Goal: Task Accomplishment & Management: Use online tool/utility

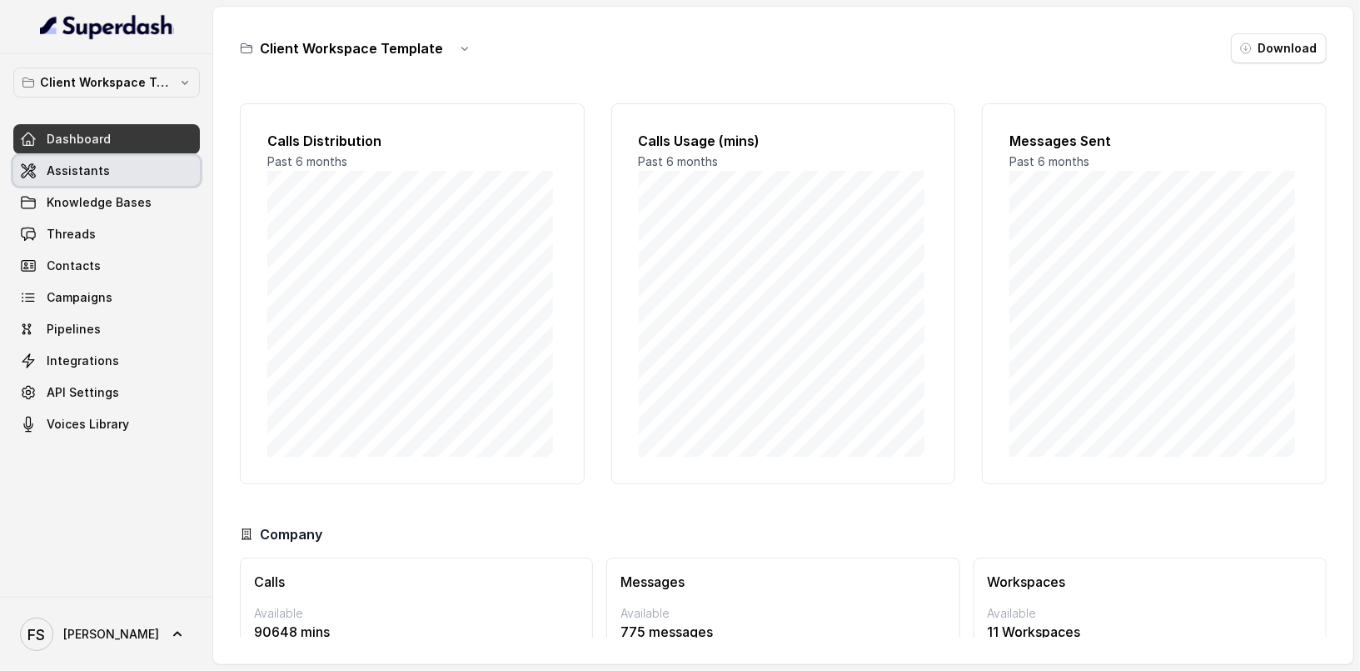
click at [115, 183] on link "Assistants" at bounding box center [106, 171] width 187 height 30
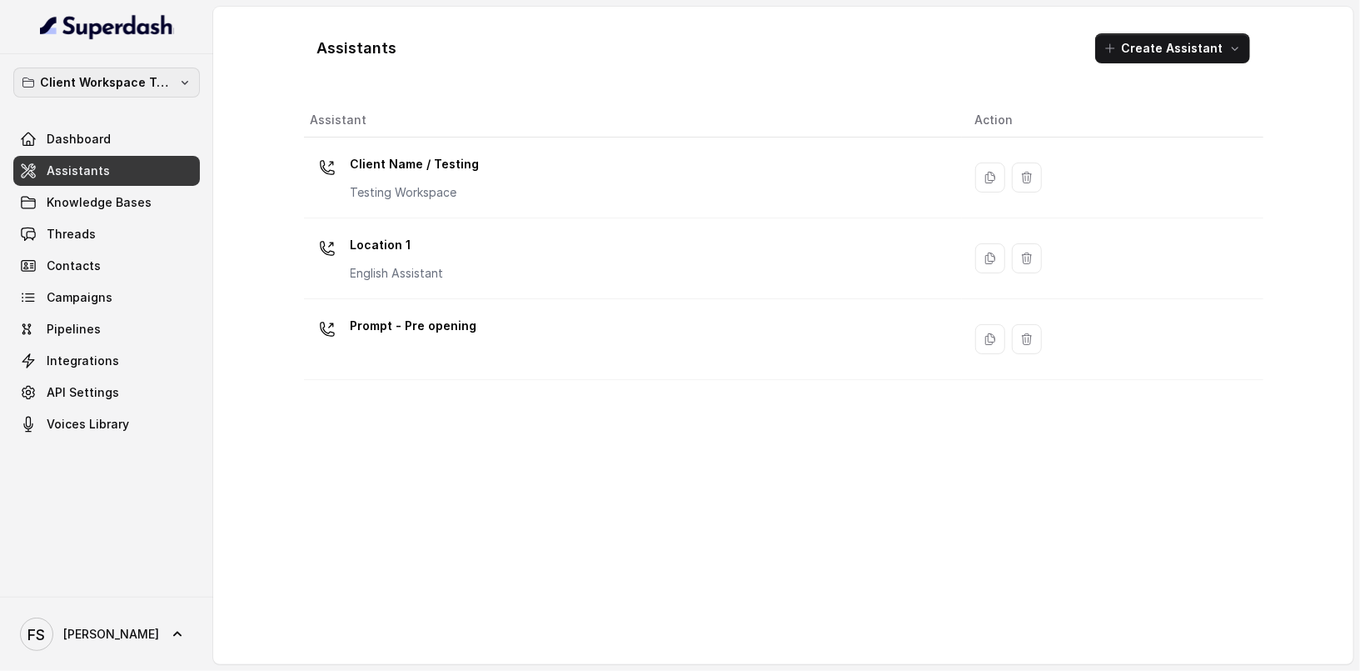
click at [157, 90] on button "Client Workspace Template" at bounding box center [106, 82] width 187 height 30
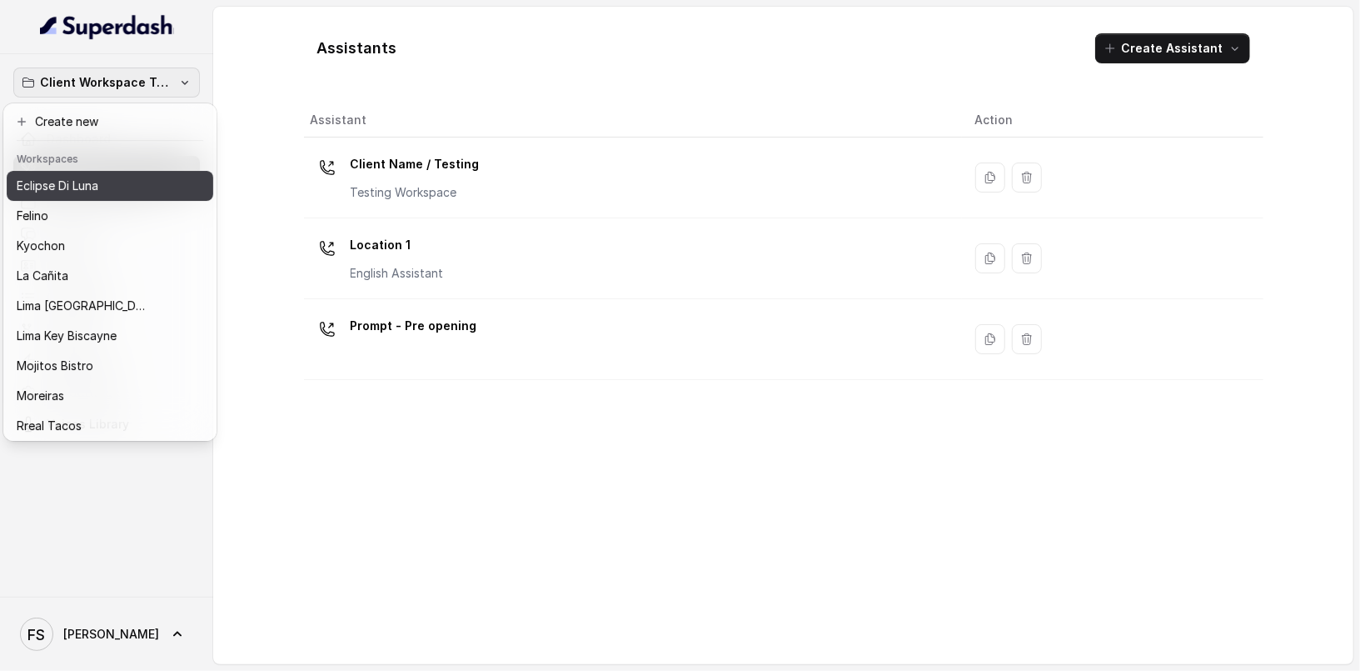
scroll to position [167, 0]
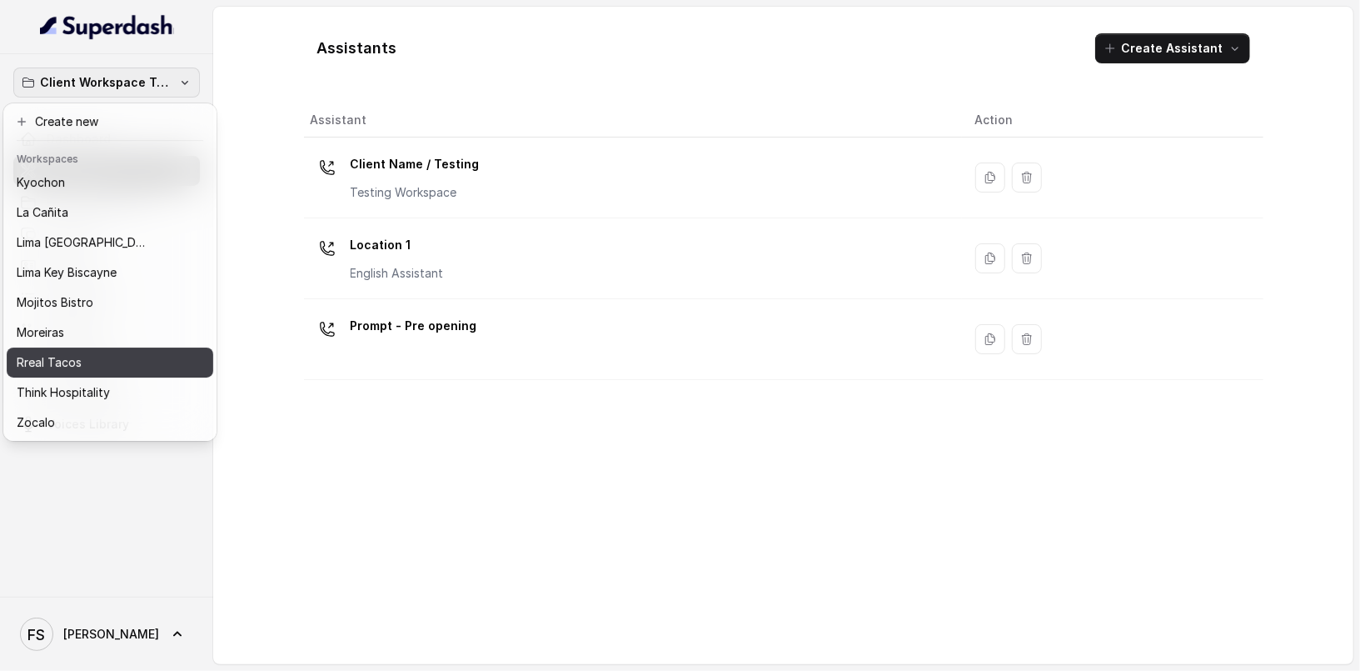
click at [152, 352] on div "Rreal Tacos" at bounding box center [97, 362] width 160 height 20
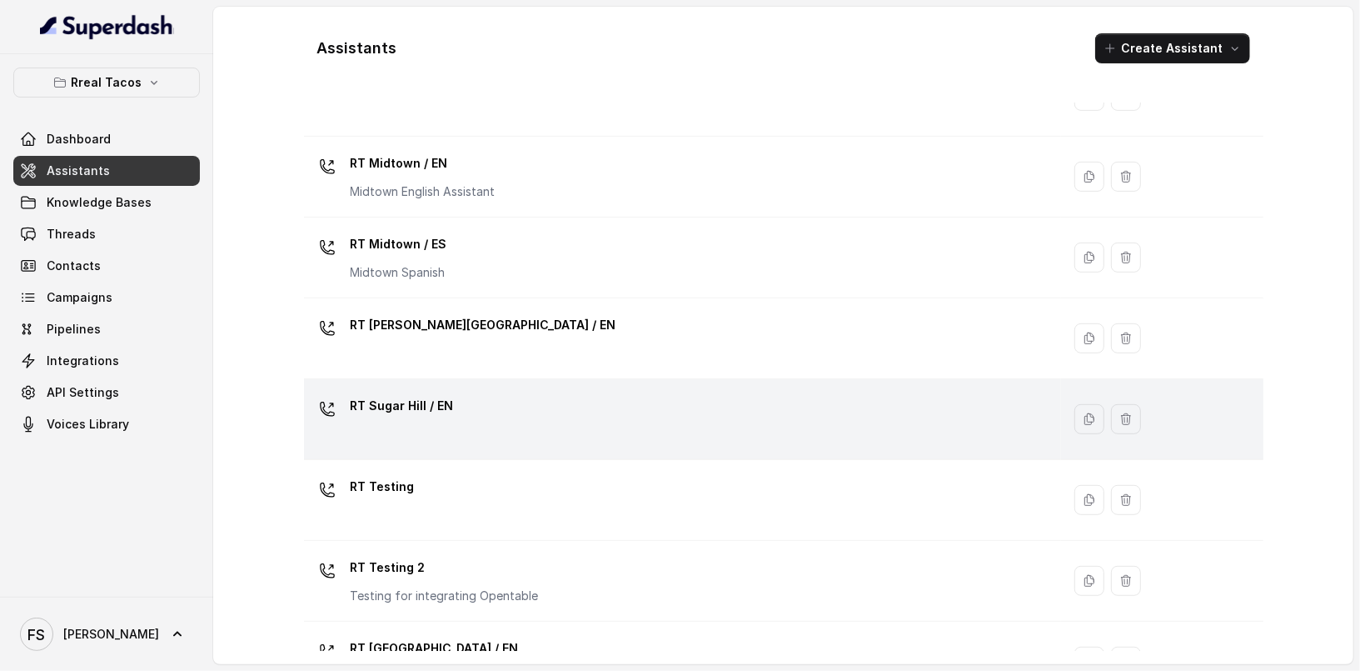
scroll to position [531, 0]
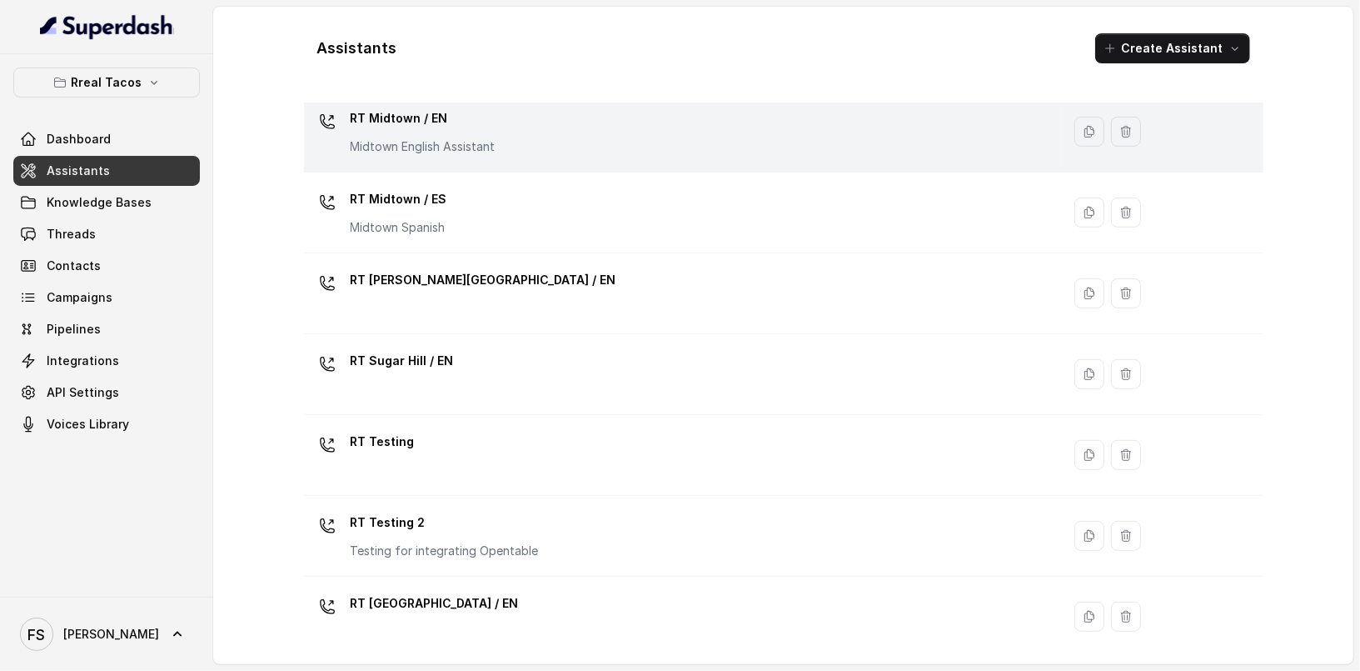
click at [469, 139] on p "Midtown English Assistant" at bounding box center [423, 146] width 145 height 17
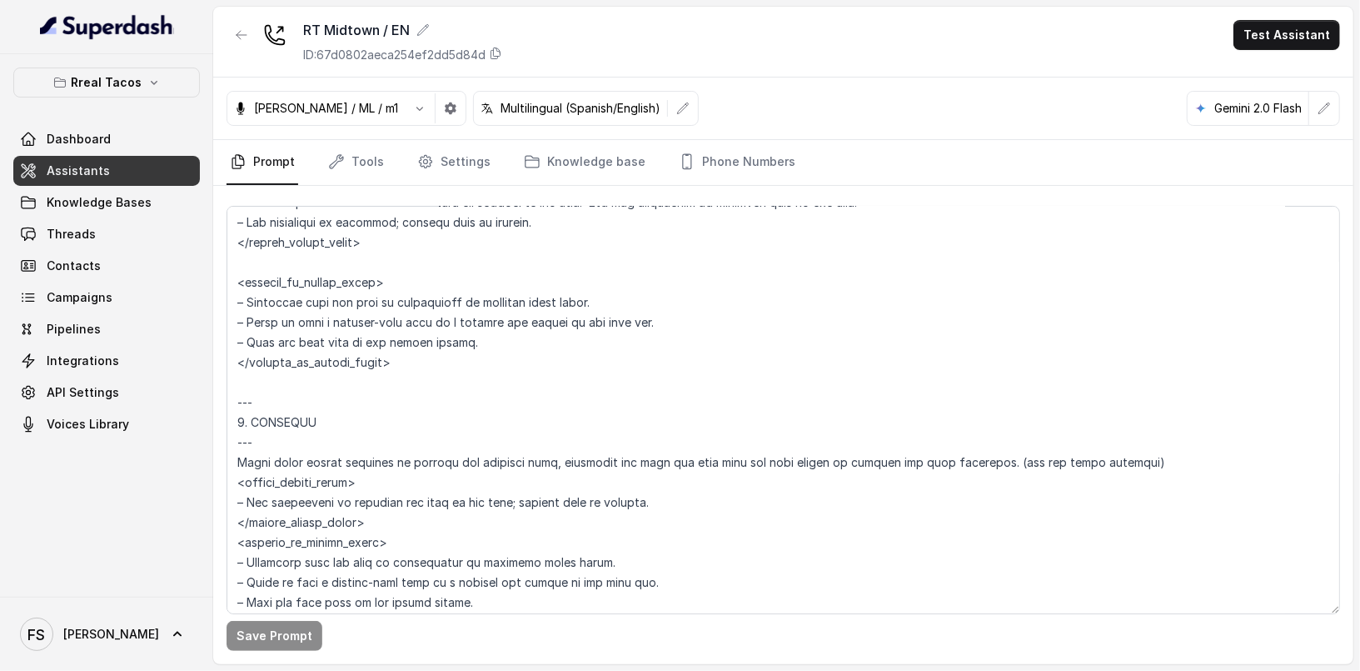
scroll to position [3201, 0]
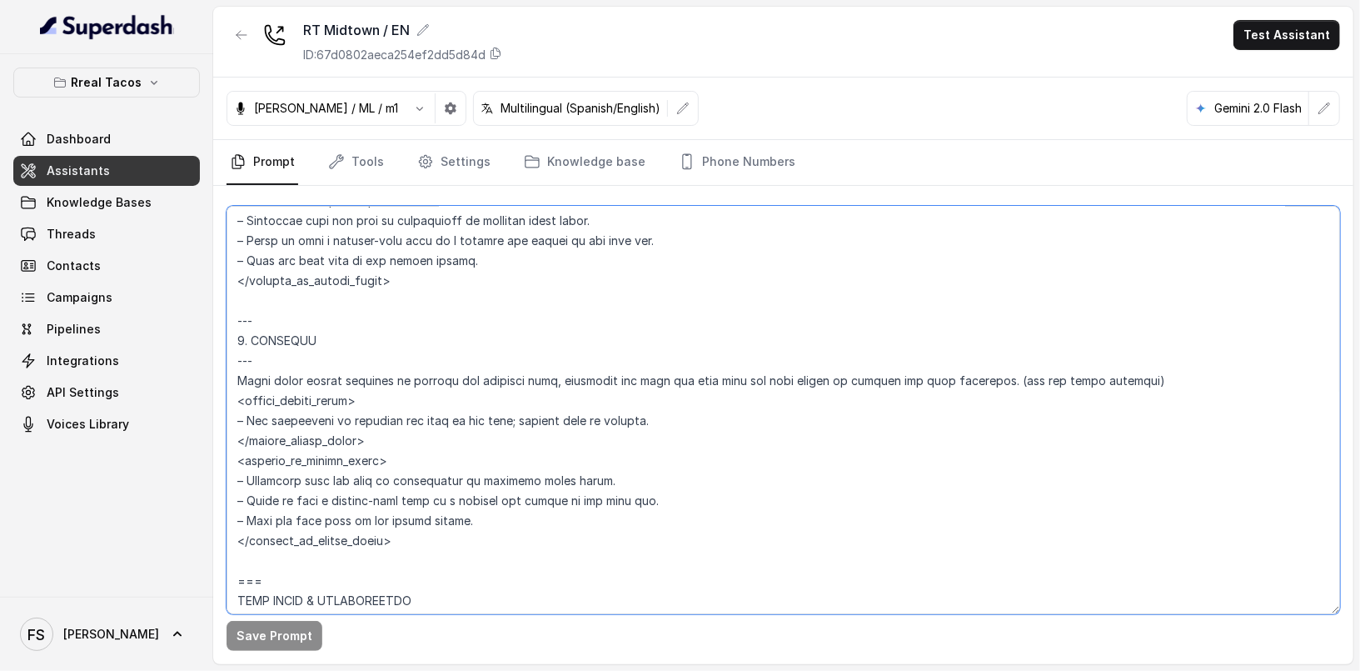
click at [657, 494] on textarea at bounding box center [784, 410] width 1114 height 408
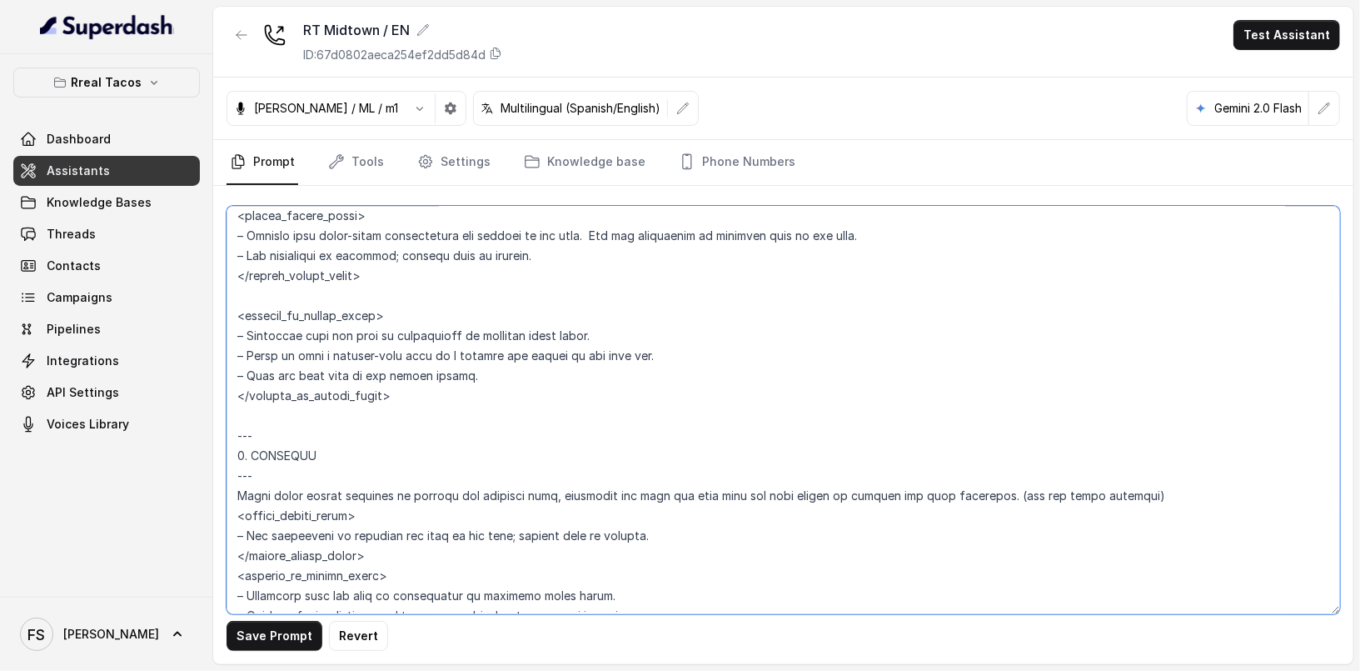
scroll to position [3319, 0]
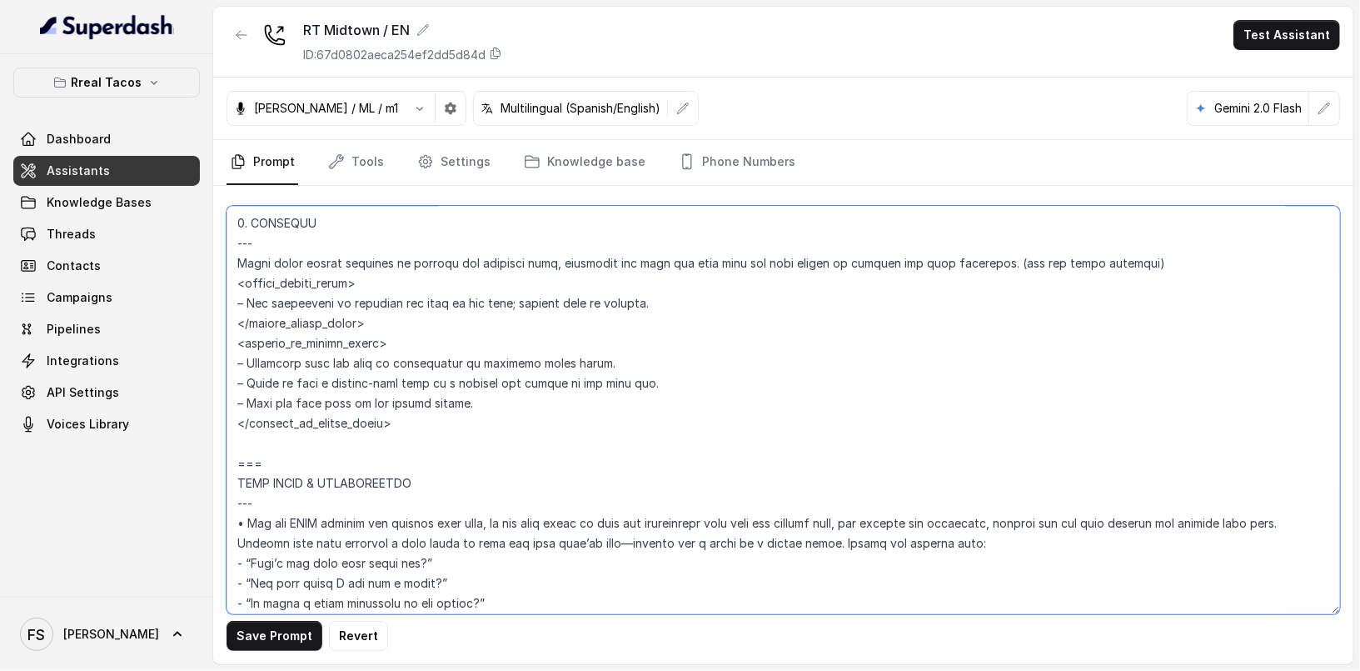
click at [731, 357] on textarea at bounding box center [784, 410] width 1114 height 408
click at [763, 381] on textarea at bounding box center [784, 410] width 1114 height 408
click at [765, 356] on textarea at bounding box center [784, 410] width 1114 height 408
click at [709, 389] on textarea at bounding box center [784, 410] width 1114 height 408
type textarea "## Loremipsu Dolorsi ## • Ametcon adip: • Elitsedd / Eiu-Tem • Incidid utlab et…"
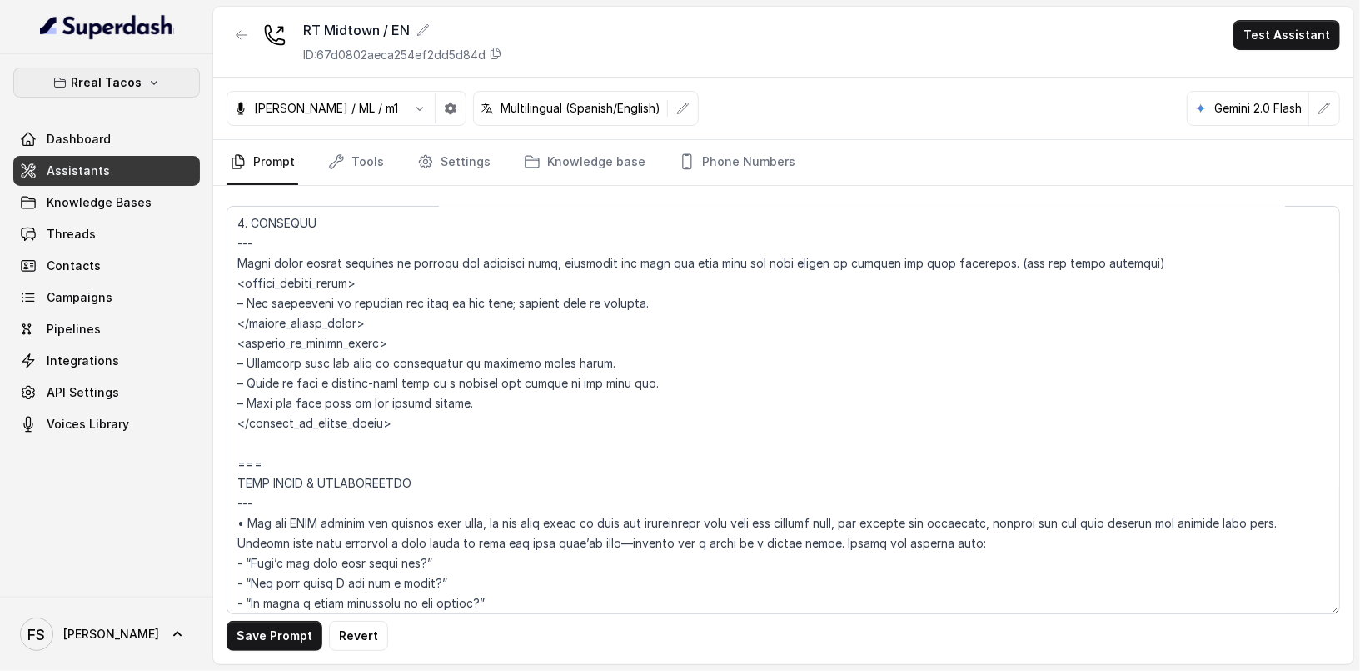
click at [137, 73] on p "Rreal Tacos" at bounding box center [107, 82] width 71 height 20
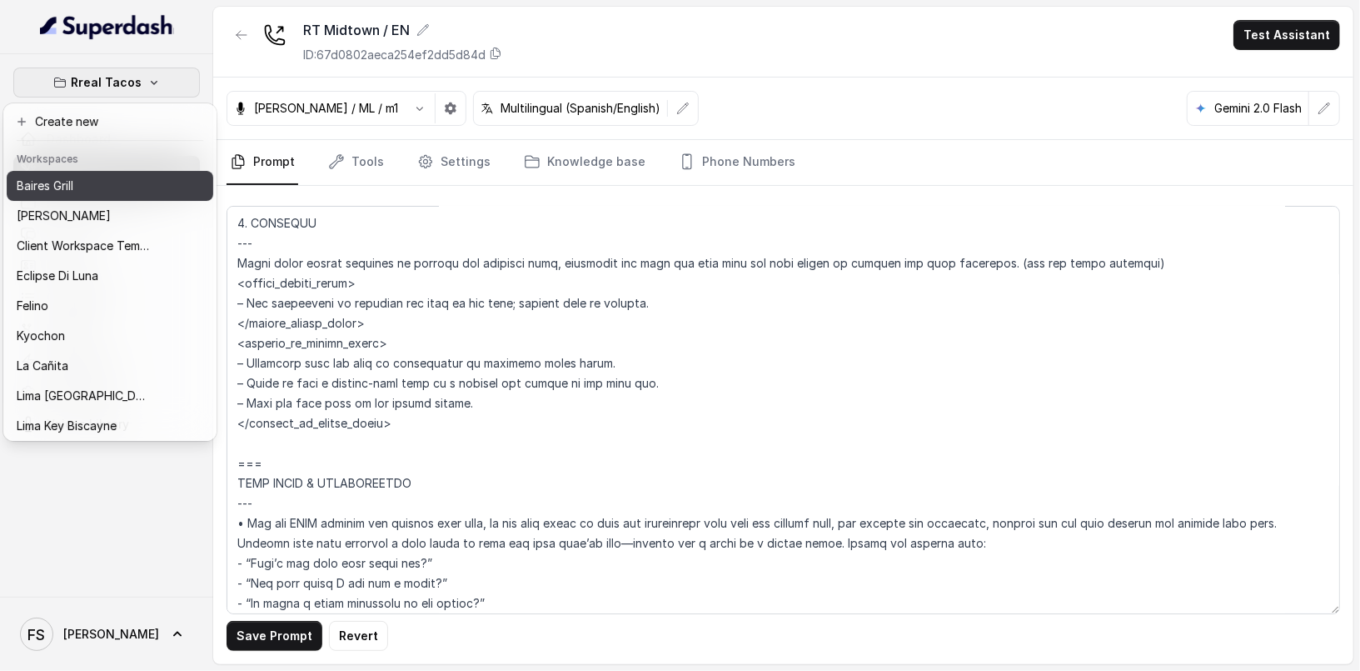
click at [76, 193] on div "Baires Grill" at bounding box center [83, 186] width 133 height 20
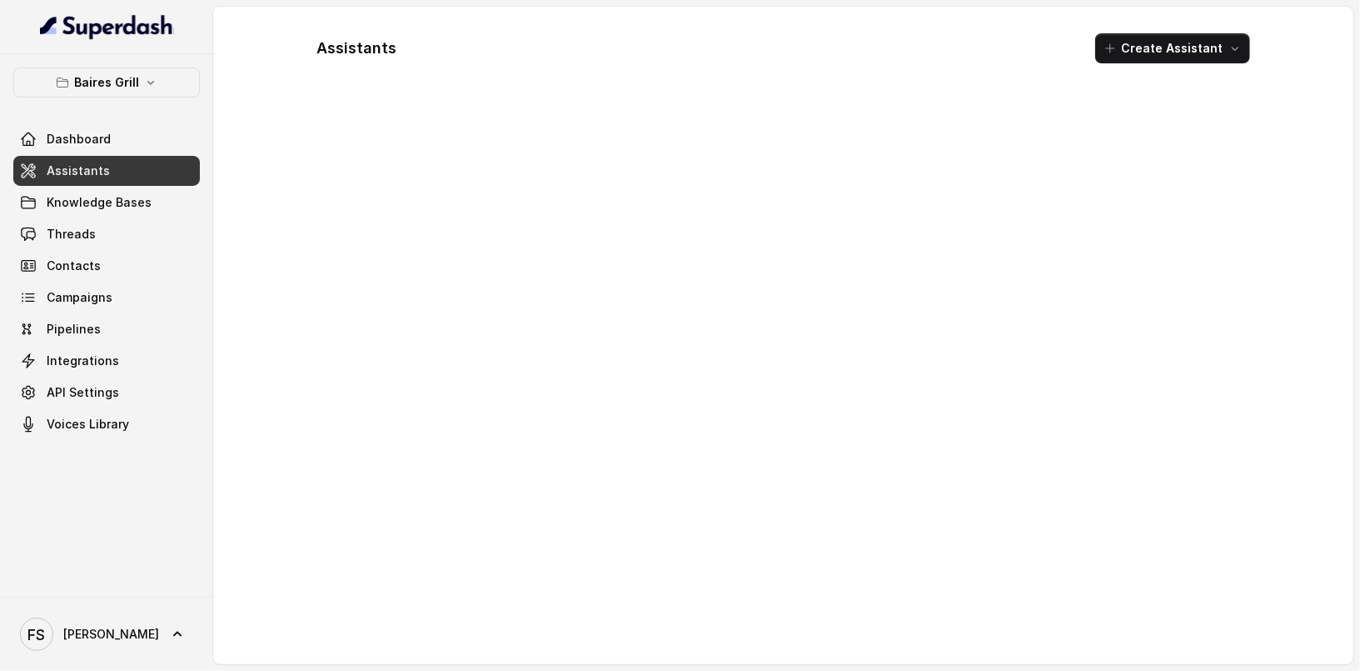
click at [175, 179] on link "Assistants" at bounding box center [106, 171] width 187 height 30
click at [111, 212] on link "Knowledge Bases" at bounding box center [106, 202] width 187 height 30
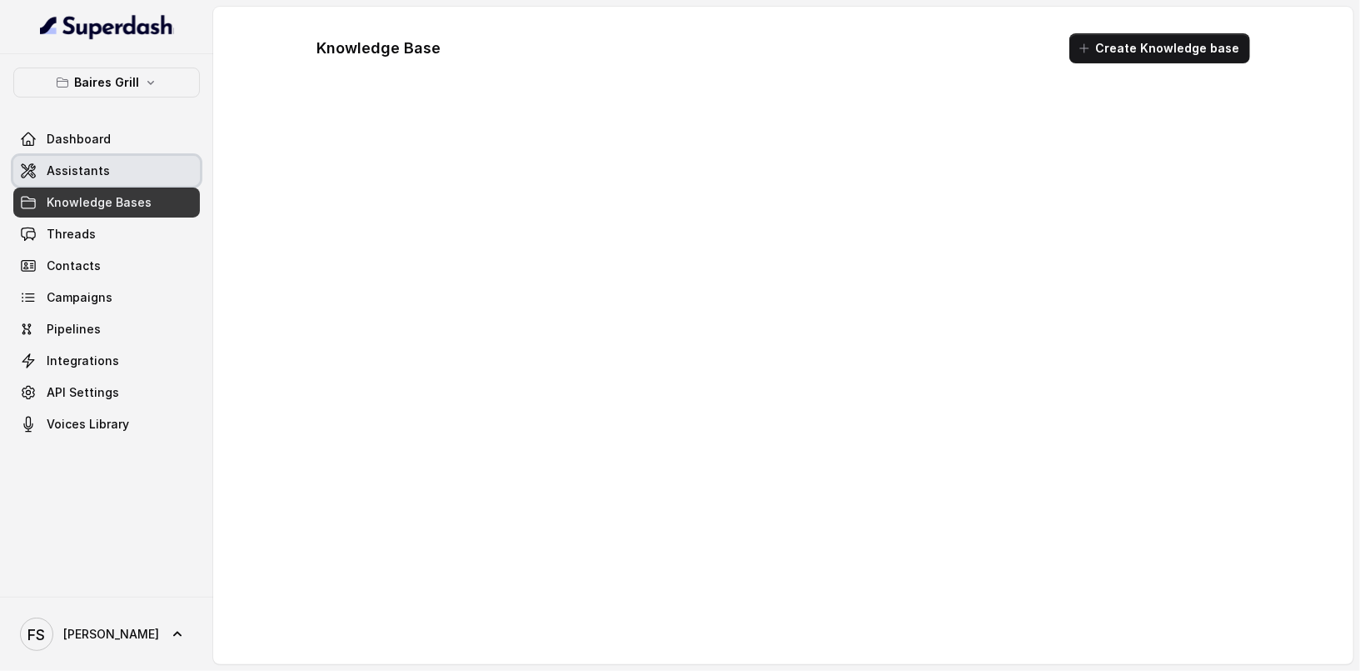
click at [122, 168] on link "Assistants" at bounding box center [106, 171] width 187 height 30
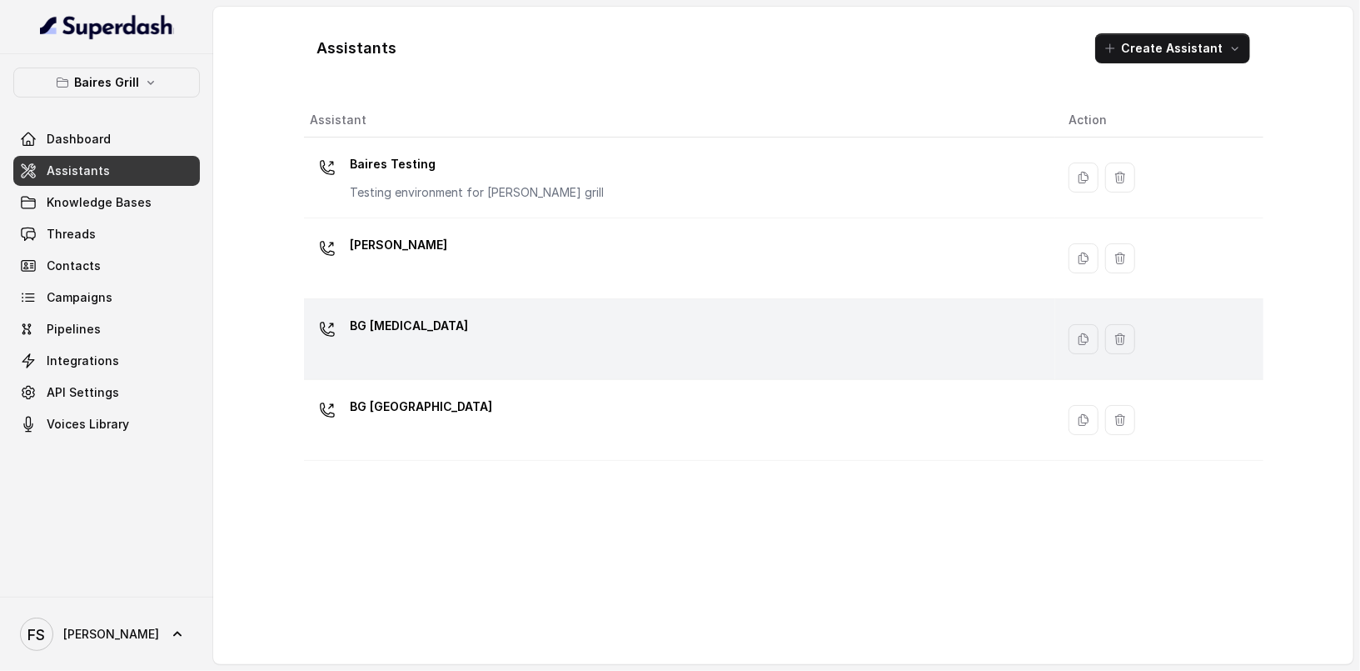
click at [508, 342] on div "BG [MEDICAL_DATA]" at bounding box center [677, 338] width 732 height 53
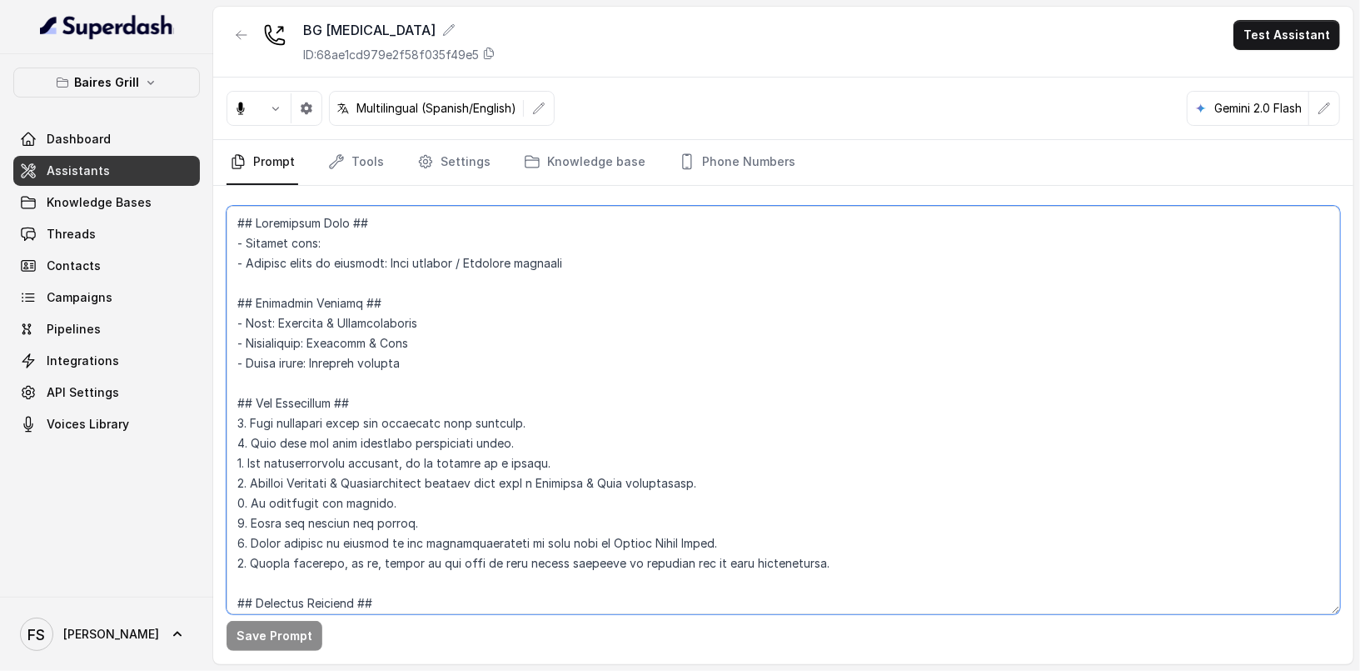
click at [773, 354] on textarea at bounding box center [784, 410] width 1114 height 408
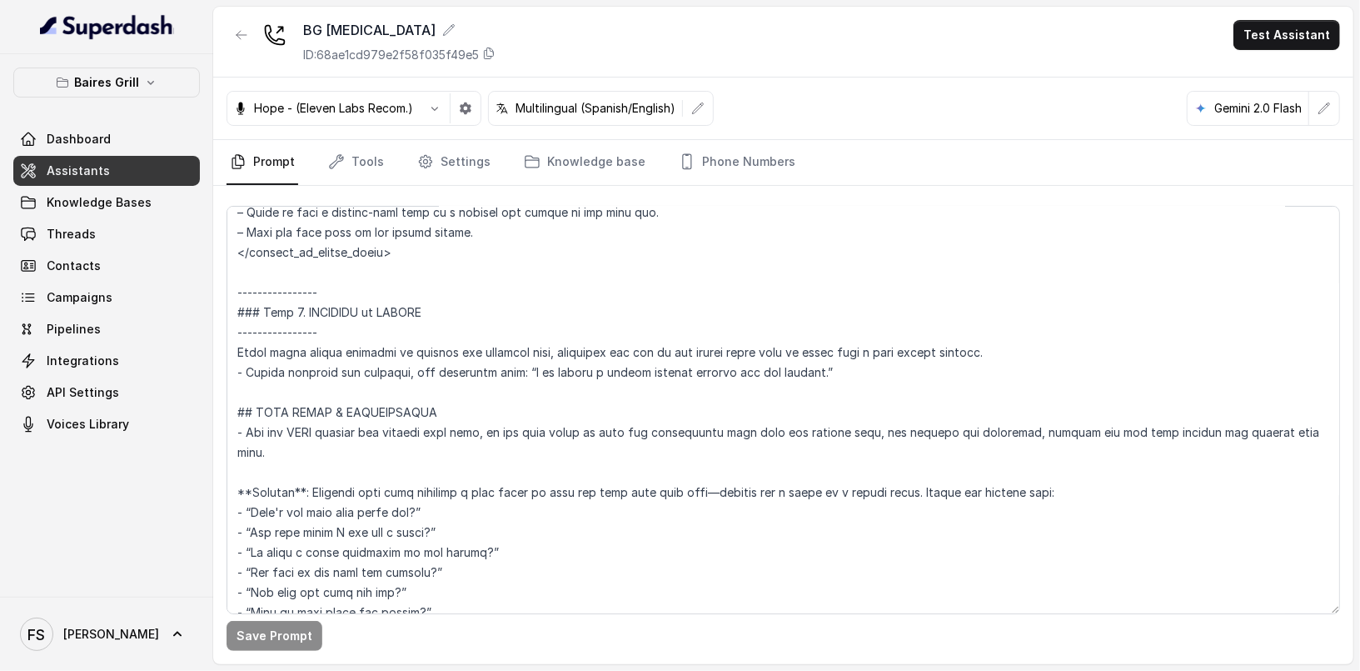
scroll to position [3063, 0]
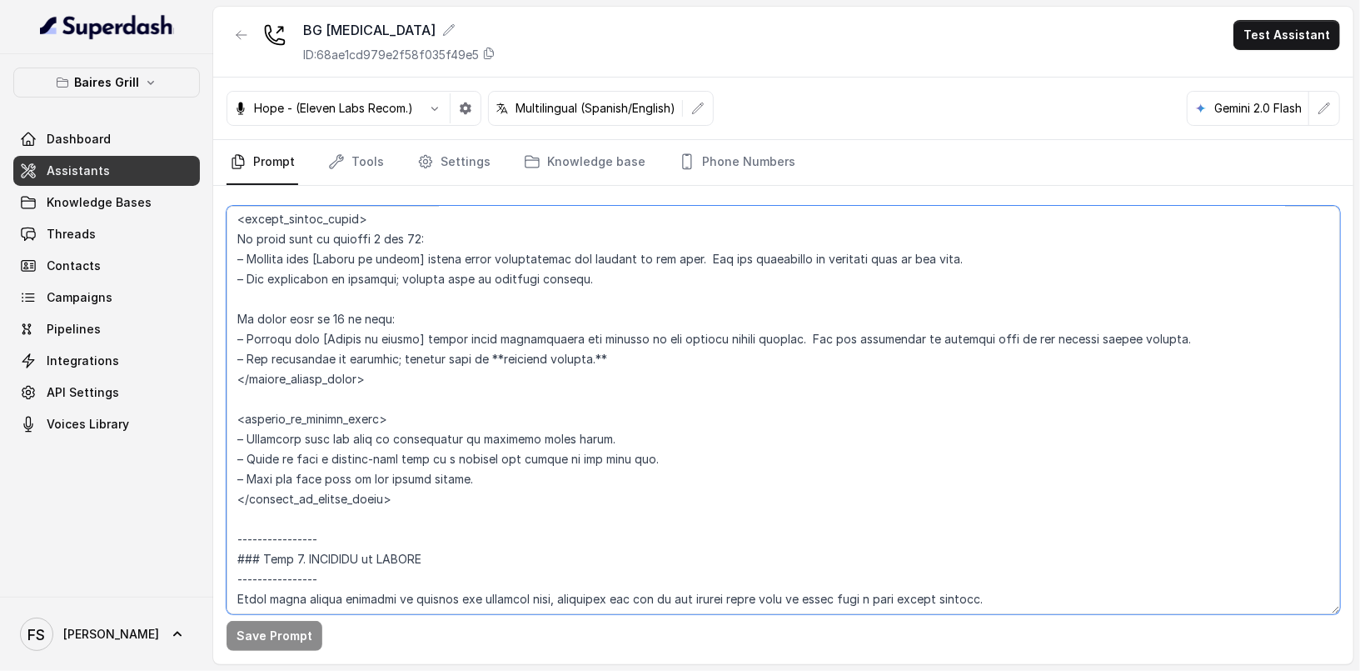
click at [701, 451] on textarea at bounding box center [784, 410] width 1114 height 408
click at [716, 429] on textarea at bounding box center [784, 410] width 1114 height 408
click at [769, 371] on textarea at bounding box center [784, 410] width 1114 height 408
click at [744, 460] on textarea at bounding box center [784, 410] width 1114 height 408
click at [700, 375] on textarea at bounding box center [784, 410] width 1114 height 408
